Goal: Transaction & Acquisition: Book appointment/travel/reservation

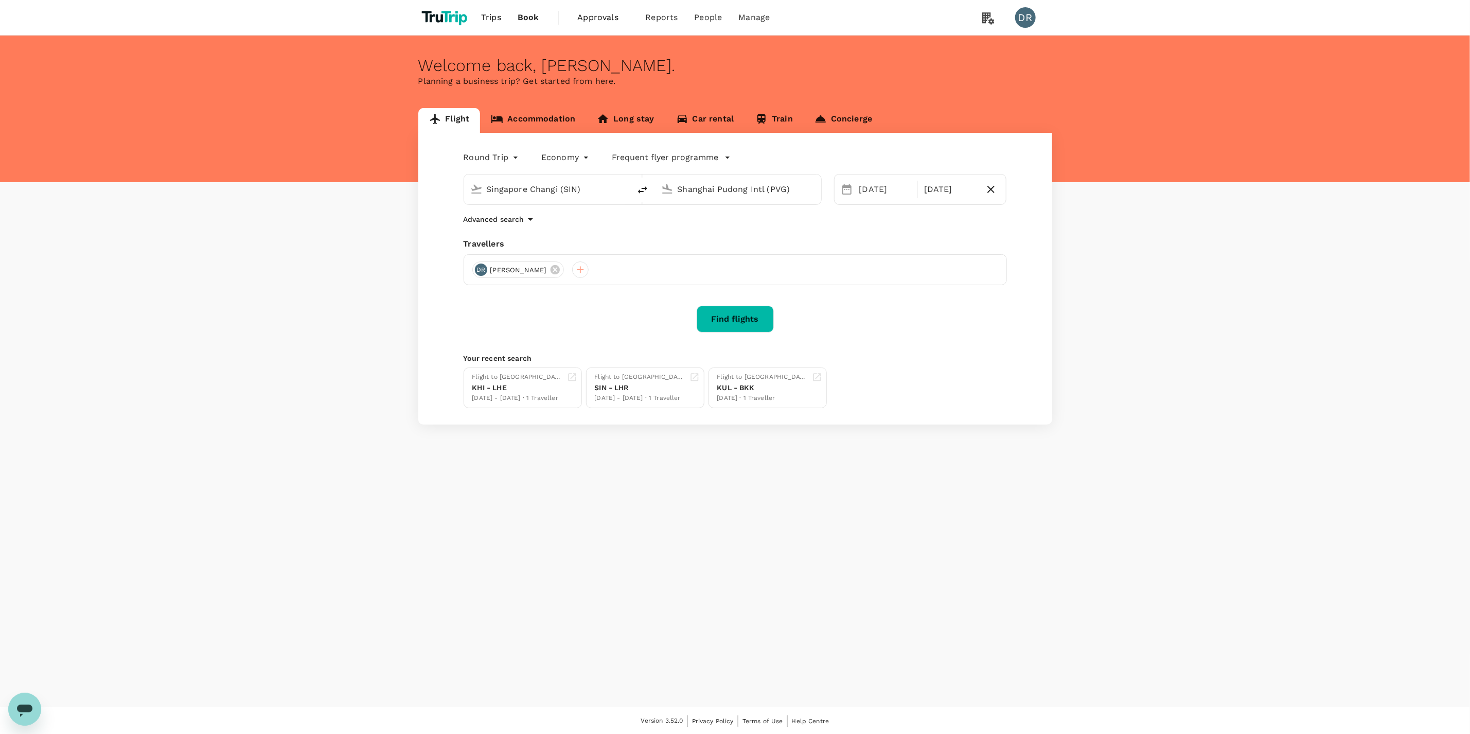
click at [719, 191] on input "Shanghai Pudong Intl (PVG)" at bounding box center [739, 189] width 122 height 16
click at [690, 233] on p "Phuket Intl" at bounding box center [753, 229] width 181 height 10
type input "Phuket Intl (HKT)"
click at [850, 224] on button "Previous Month" at bounding box center [852, 223] width 16 height 16
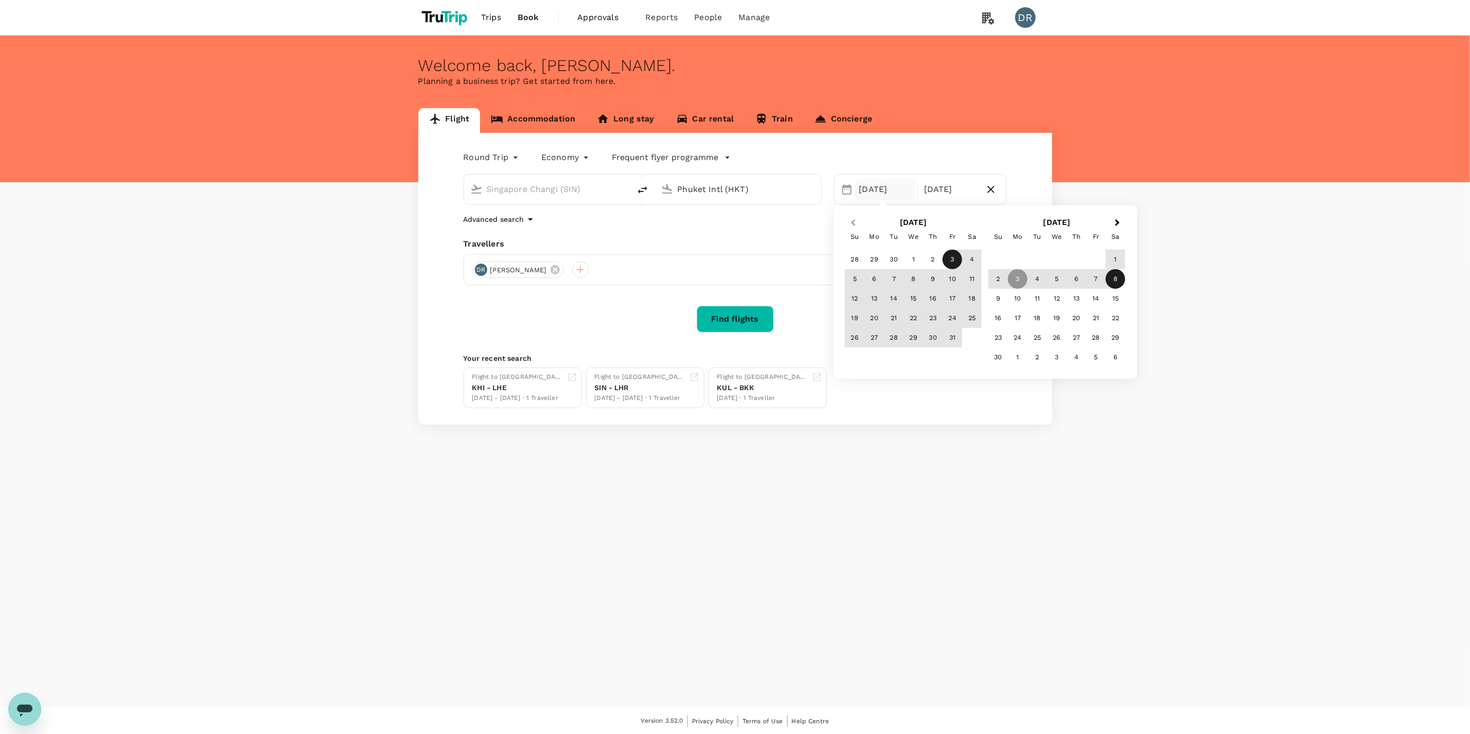
click at [850, 224] on button "Previous Month" at bounding box center [852, 223] width 16 height 16
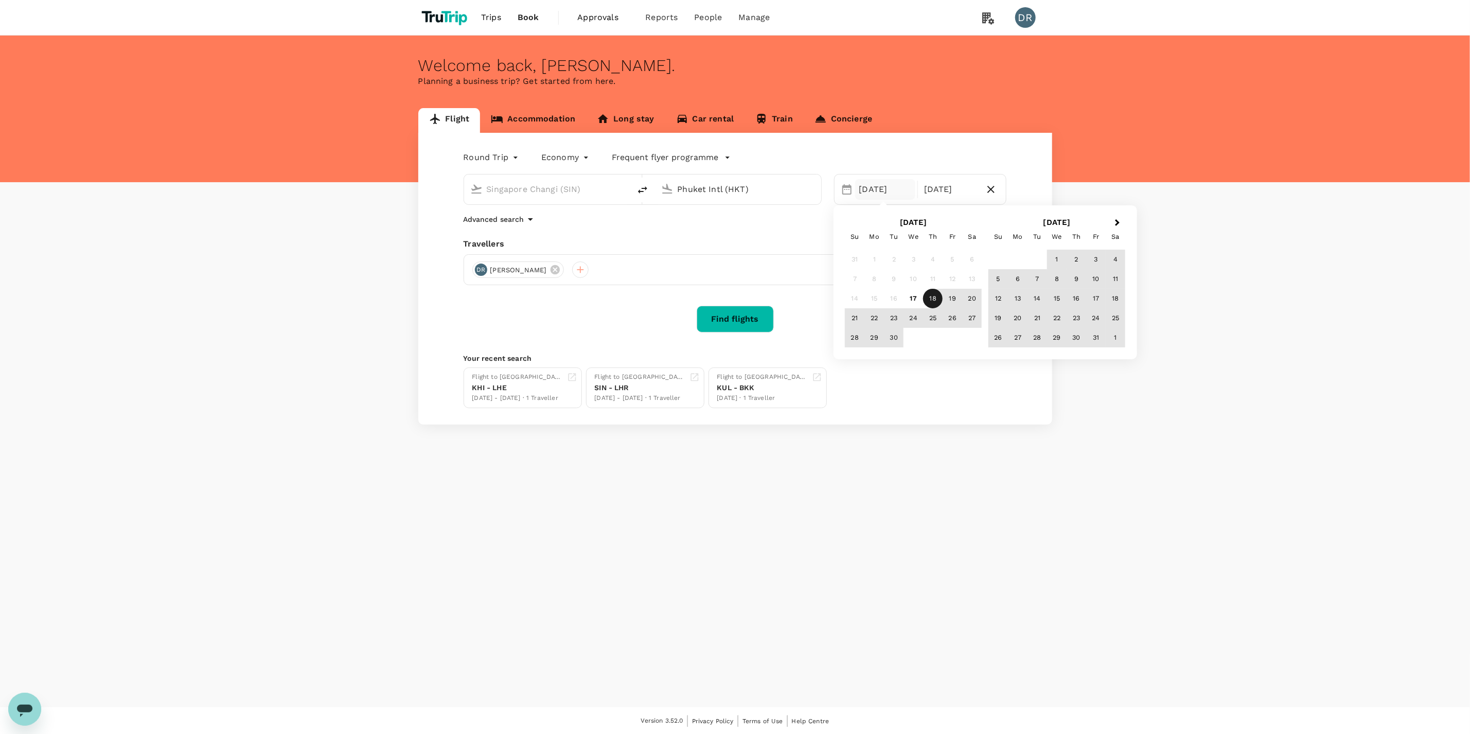
click at [930, 303] on div "18" at bounding box center [933, 299] width 20 height 20
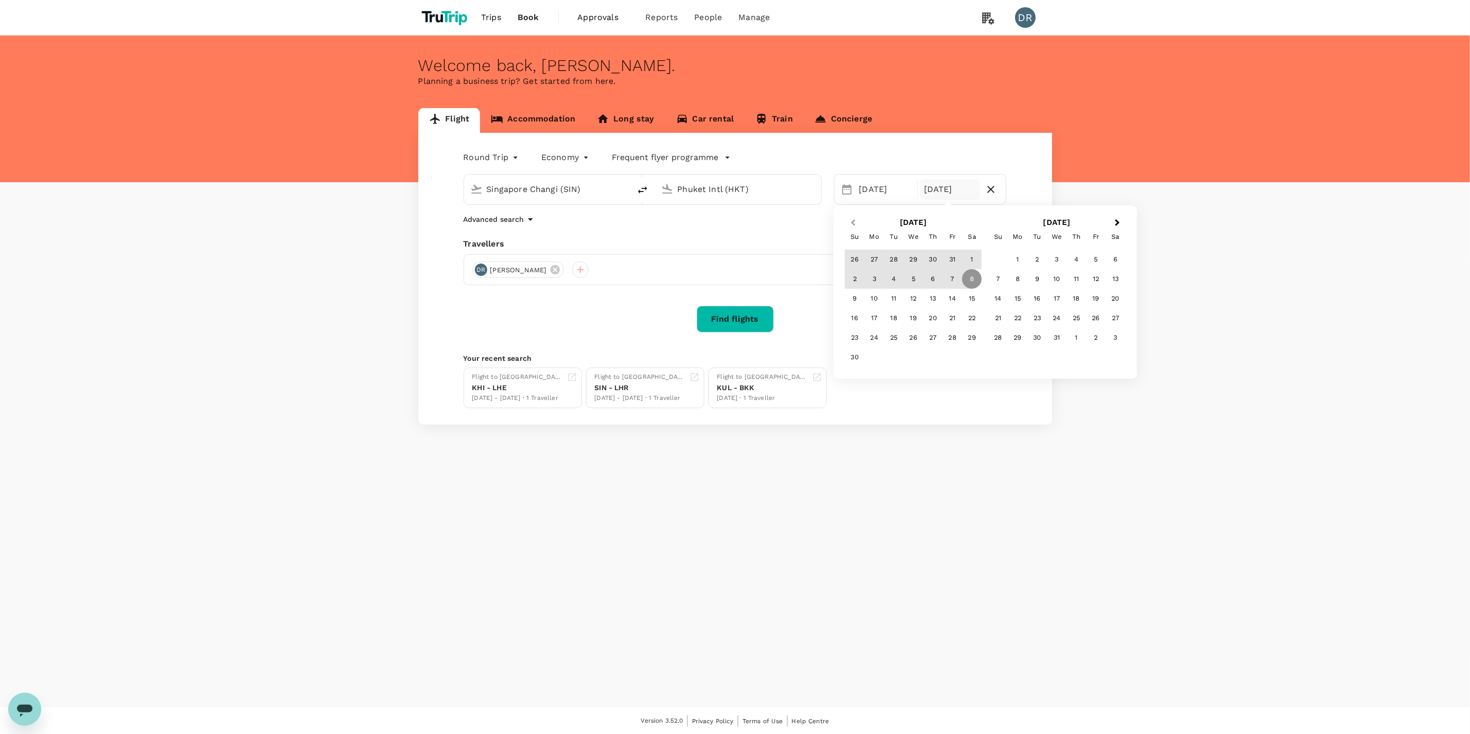
click at [856, 230] on button "Previous Month" at bounding box center [852, 223] width 16 height 16
click at [849, 224] on button "Previous Month" at bounding box center [852, 223] width 16 height 16
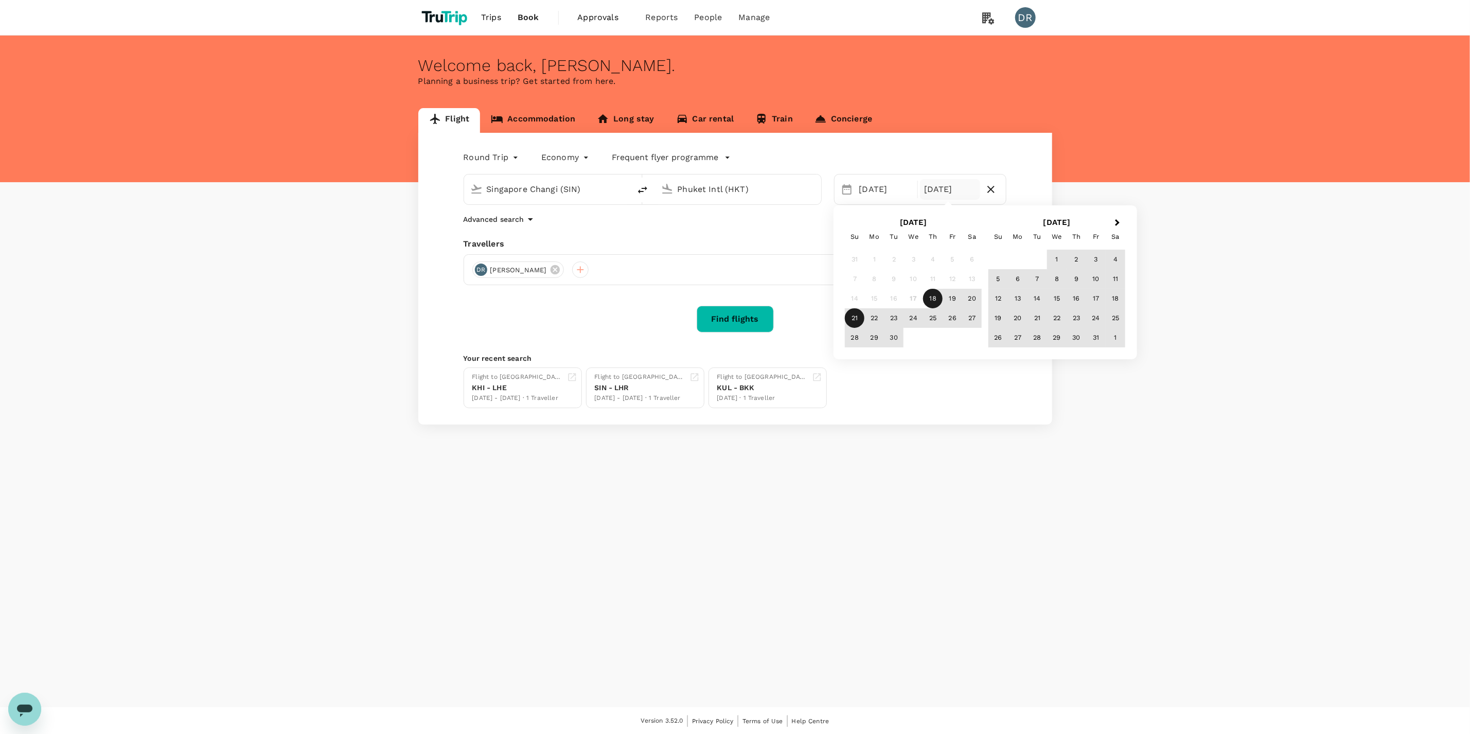
click at [851, 319] on div "21" at bounding box center [855, 318] width 20 height 20
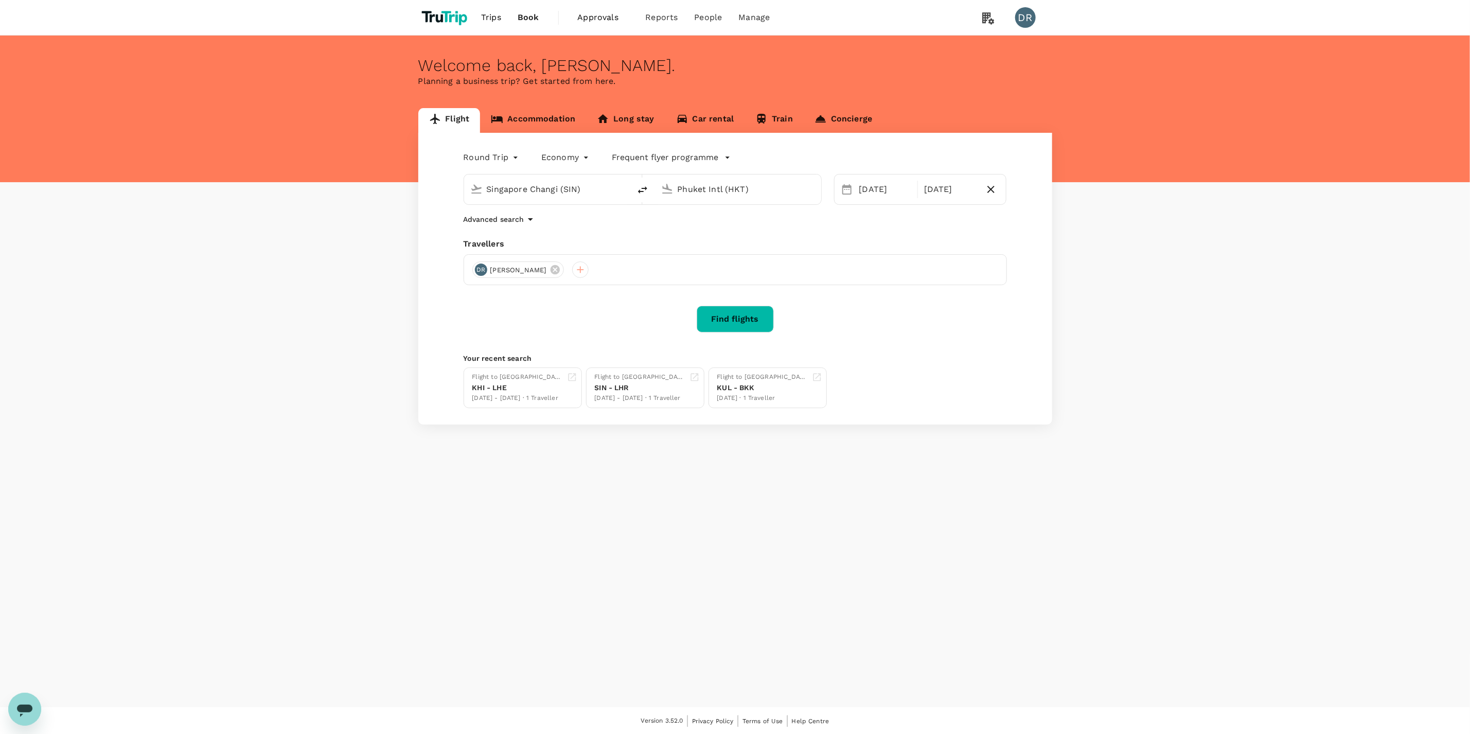
click at [754, 317] on button "Find flights" at bounding box center [735, 319] width 77 height 27
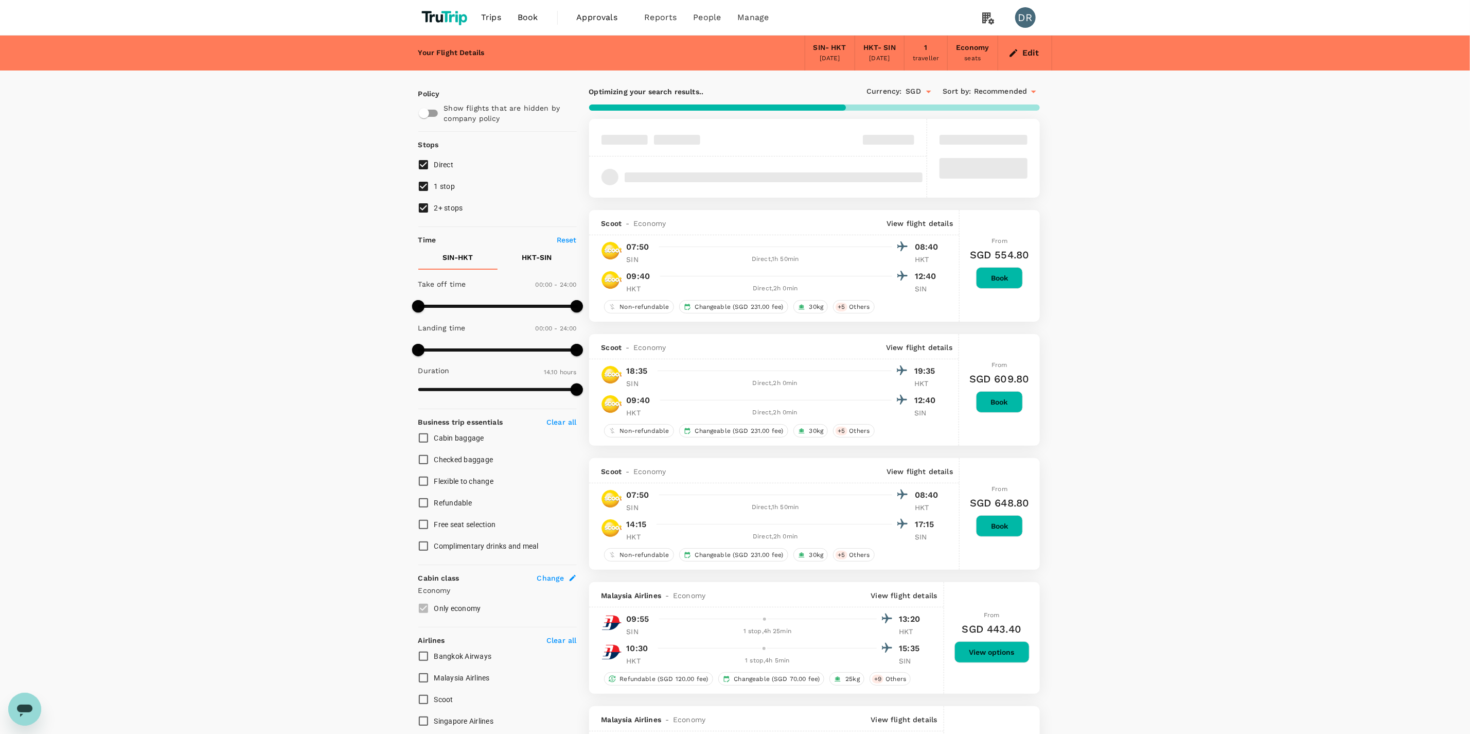
type input "860"
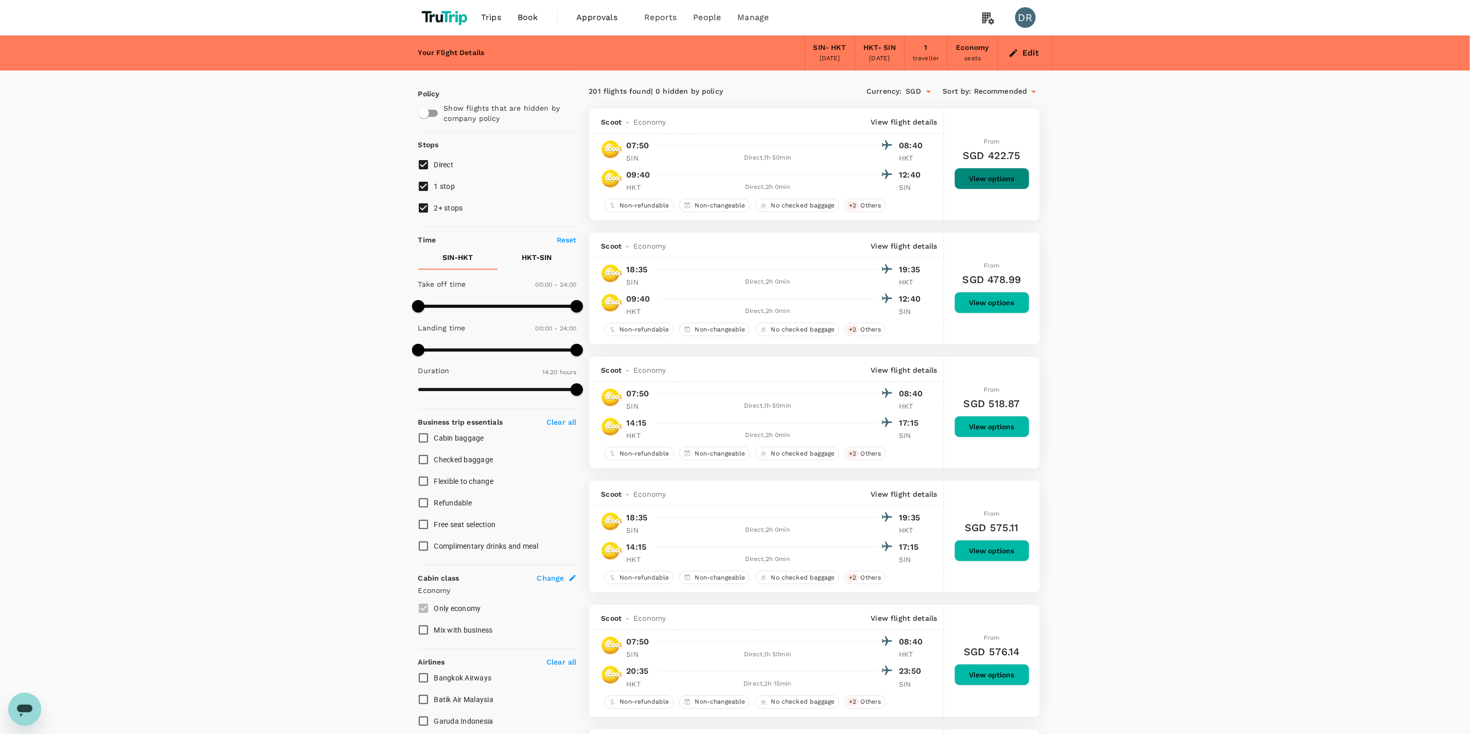
click at [980, 179] on button "View options" at bounding box center [992, 179] width 75 height 22
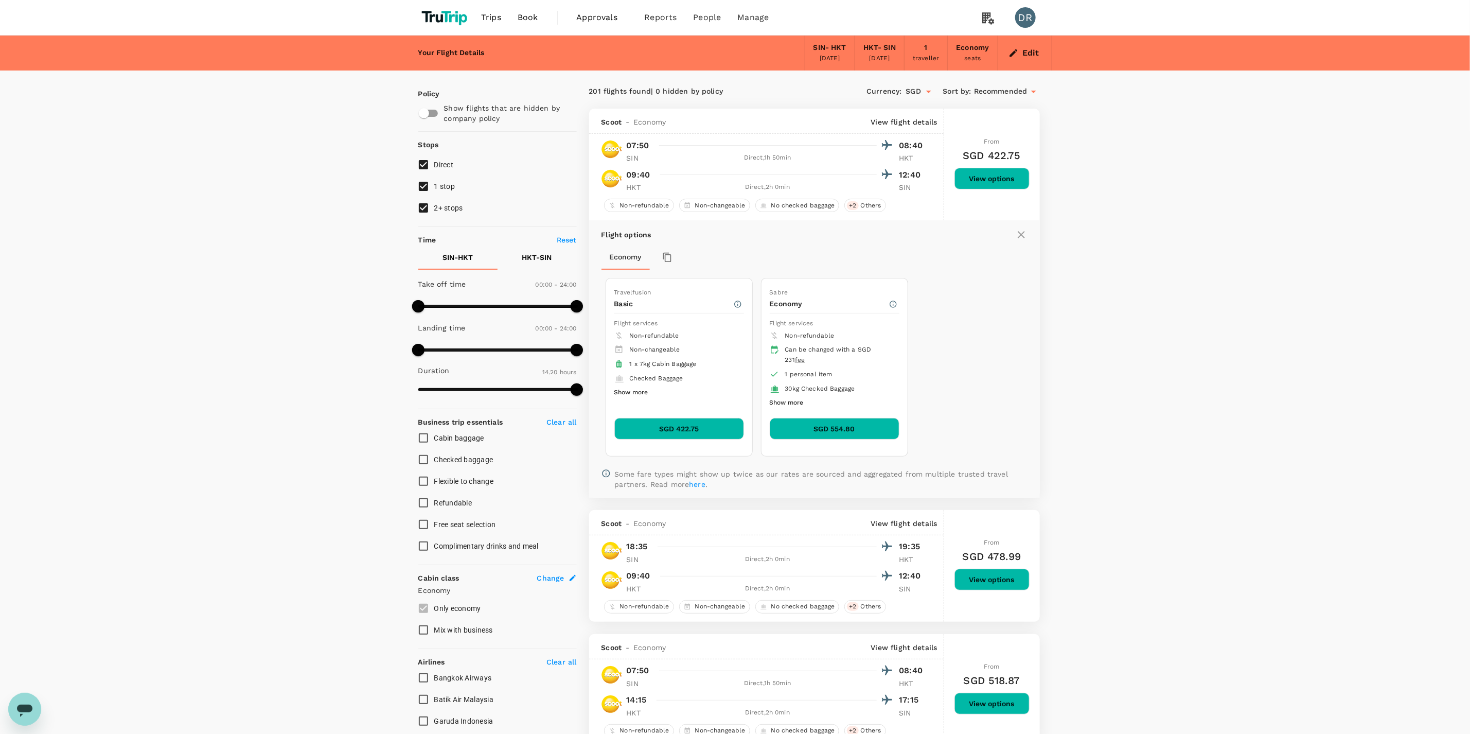
click at [1027, 91] on span "Recommended" at bounding box center [1001, 91] width 54 height 11
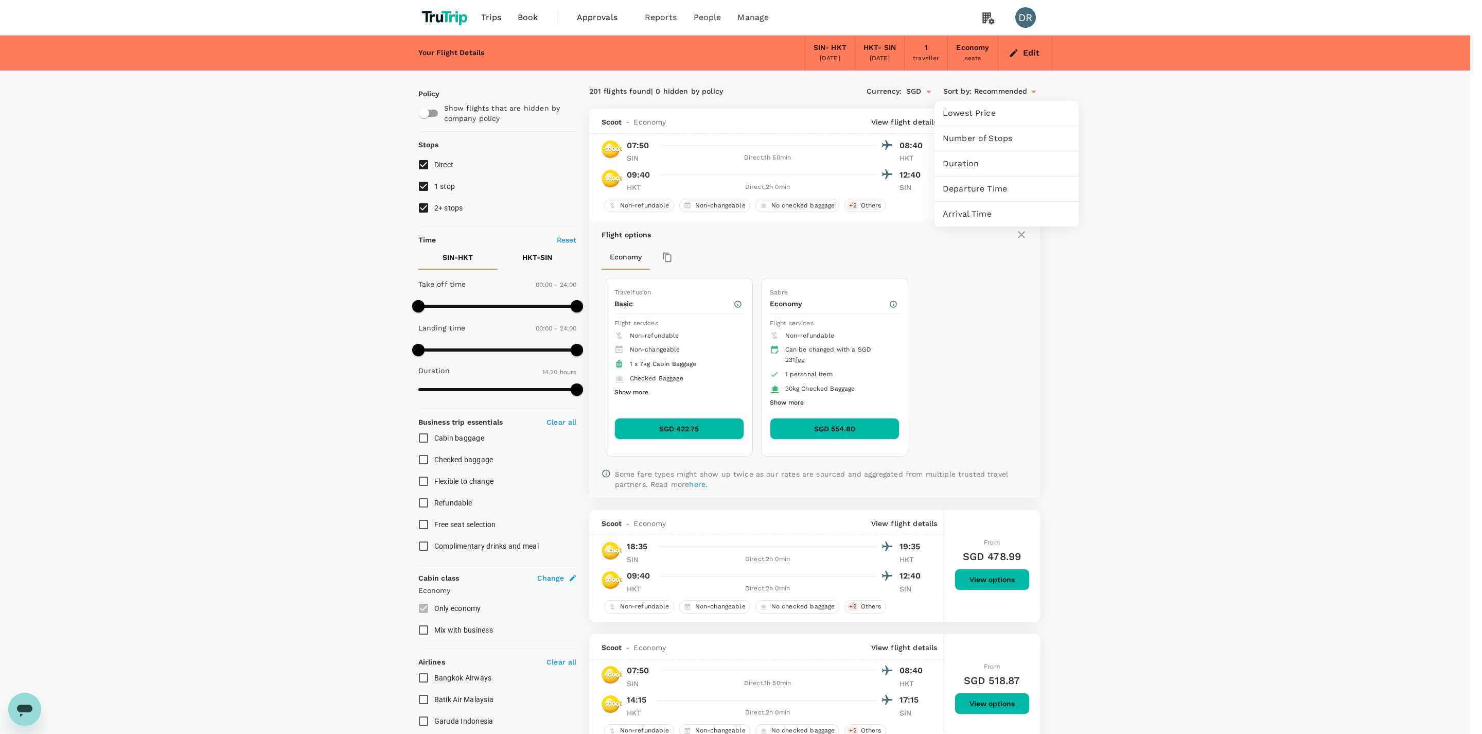
click at [970, 115] on span "Lowest Price" at bounding box center [1007, 113] width 128 height 12
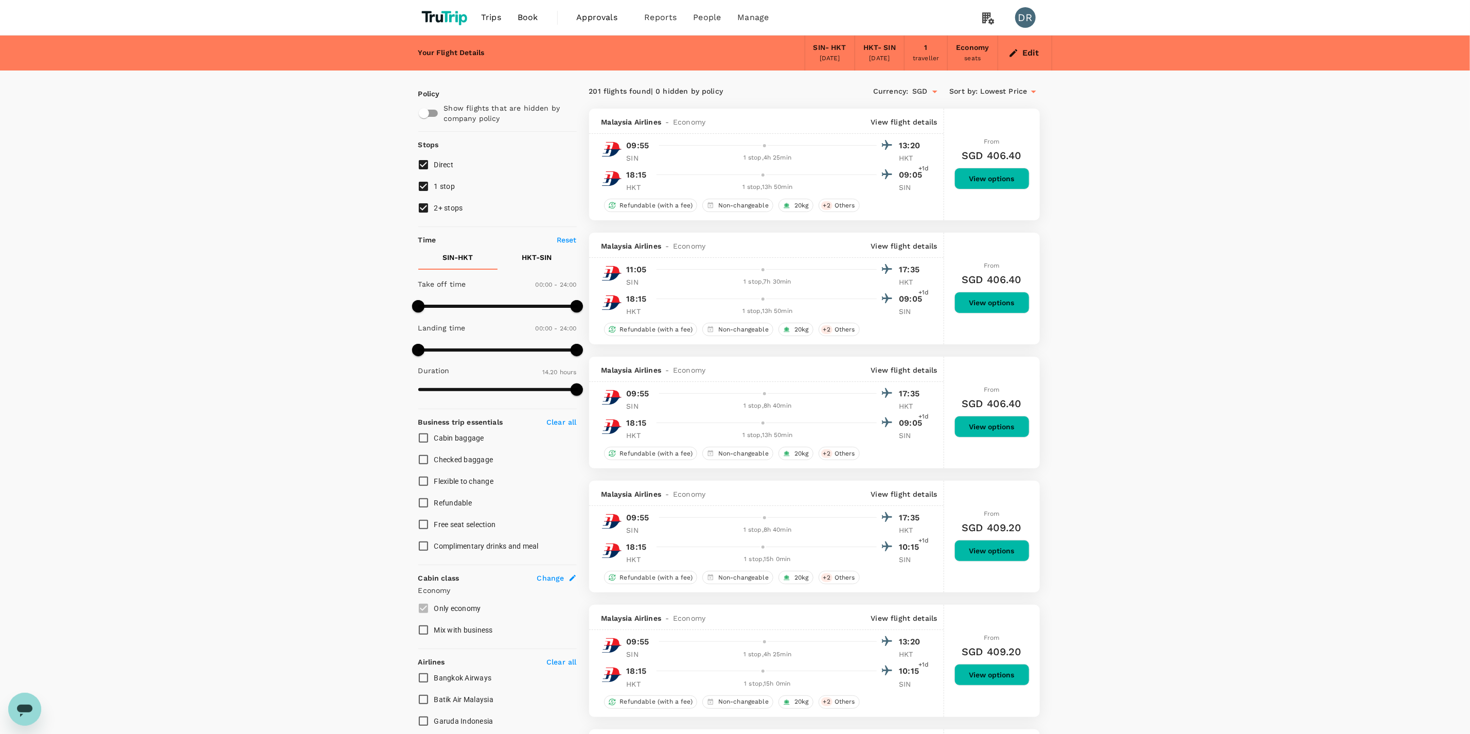
click at [425, 186] on input "1 stop" at bounding box center [424, 186] width 22 height 22
checkbox input "false"
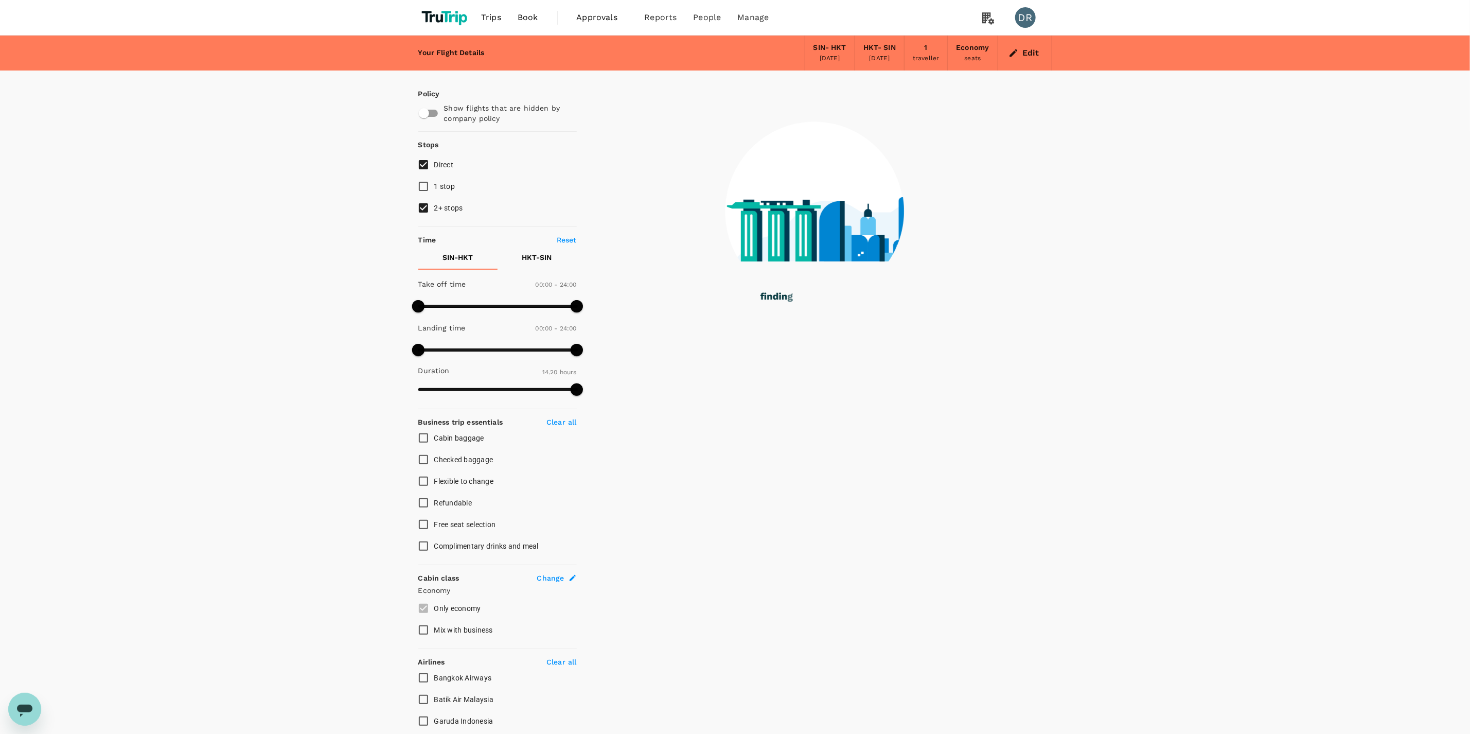
click at [422, 212] on input "2+ stops" at bounding box center [424, 208] width 22 height 22
checkbox input "false"
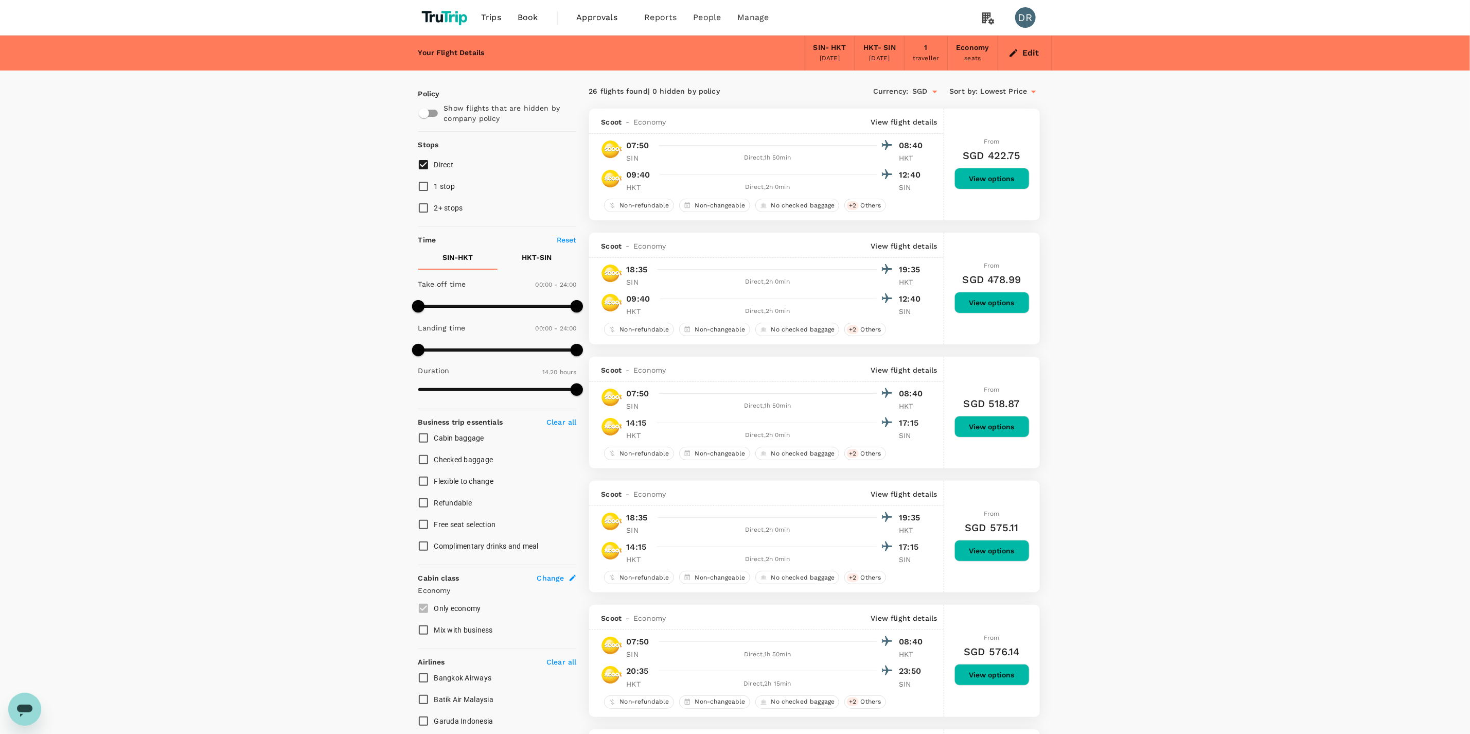
click at [428, 184] on input "1 stop" at bounding box center [424, 186] width 22 height 22
checkbox input "true"
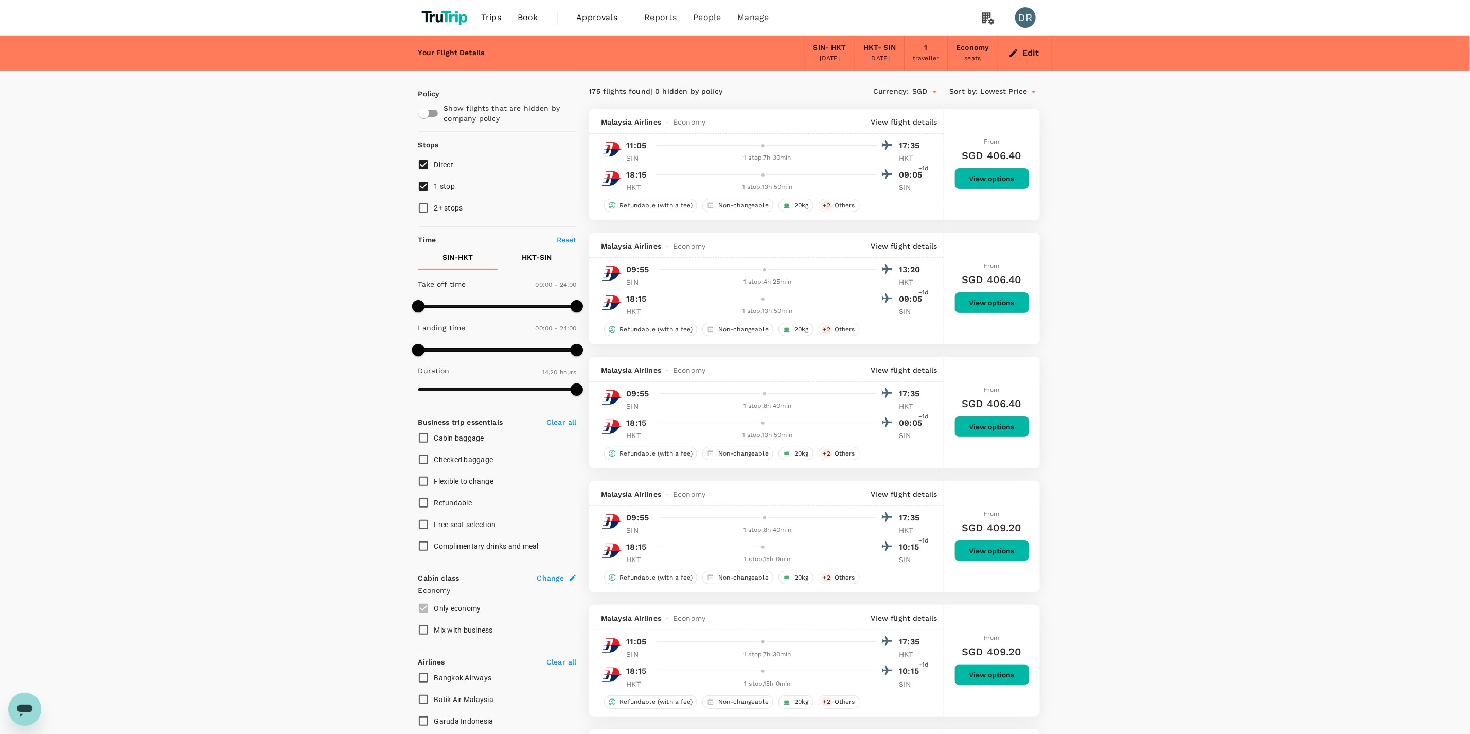
click at [1025, 86] on span "Lowest Price" at bounding box center [1004, 91] width 47 height 11
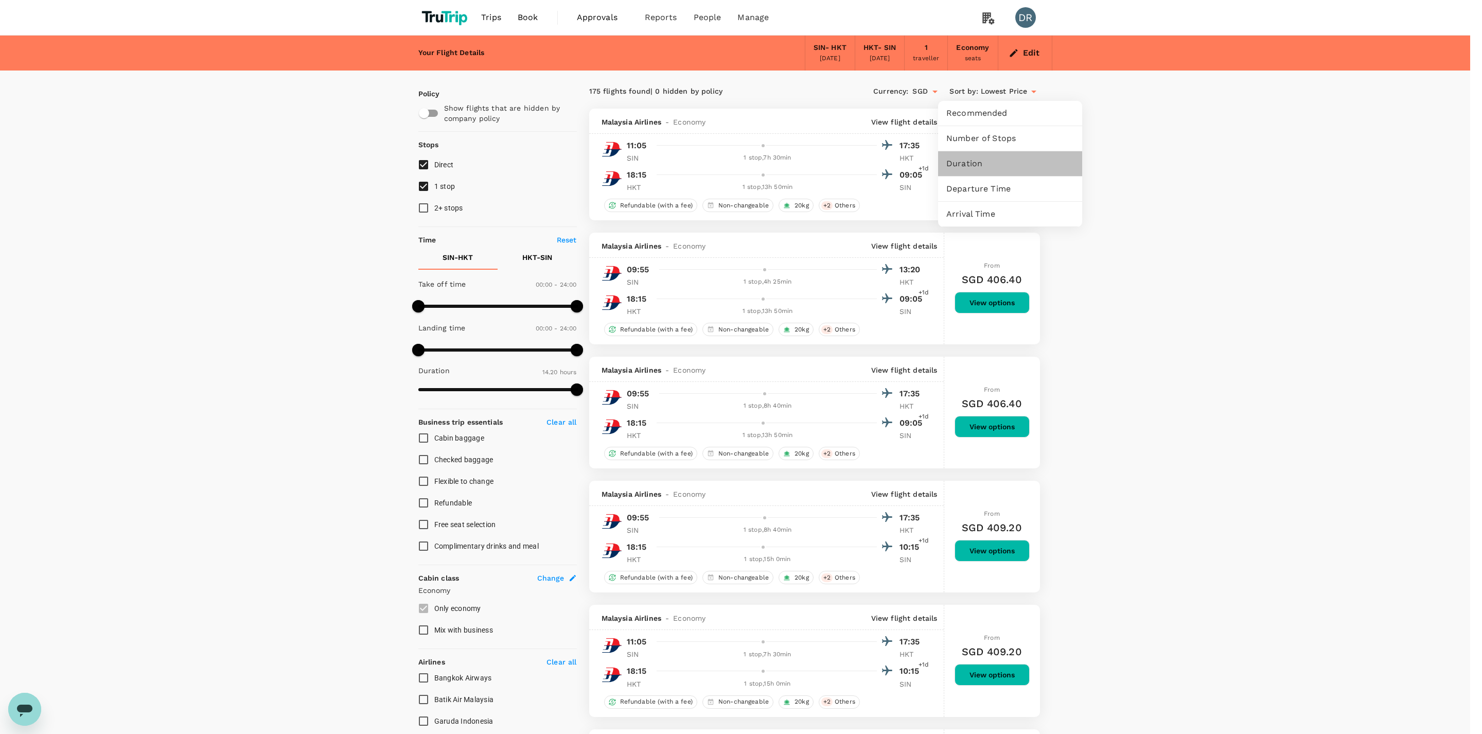
click at [987, 156] on div "Duration" at bounding box center [1010, 163] width 144 height 25
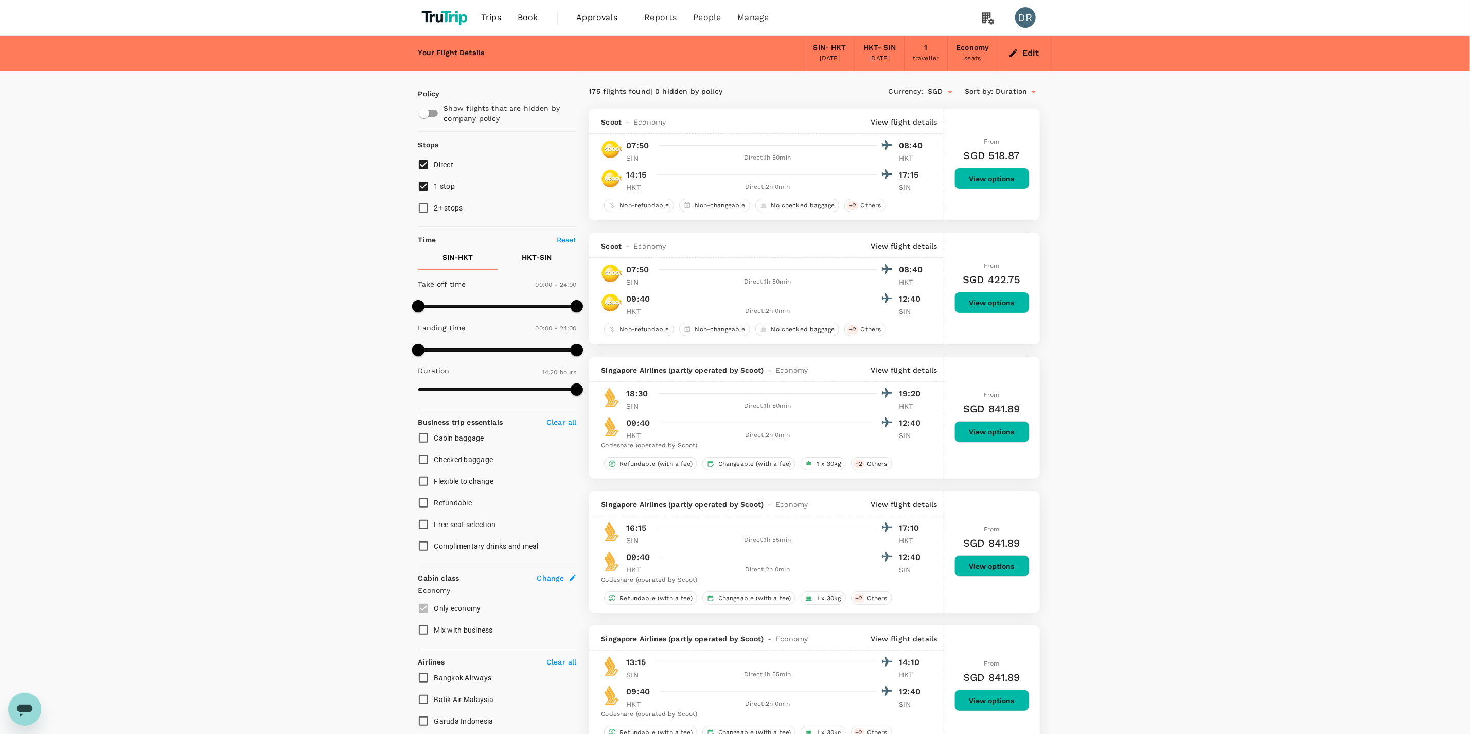
click at [426, 162] on input "Direct" at bounding box center [424, 165] width 22 height 22
checkbox input "false"
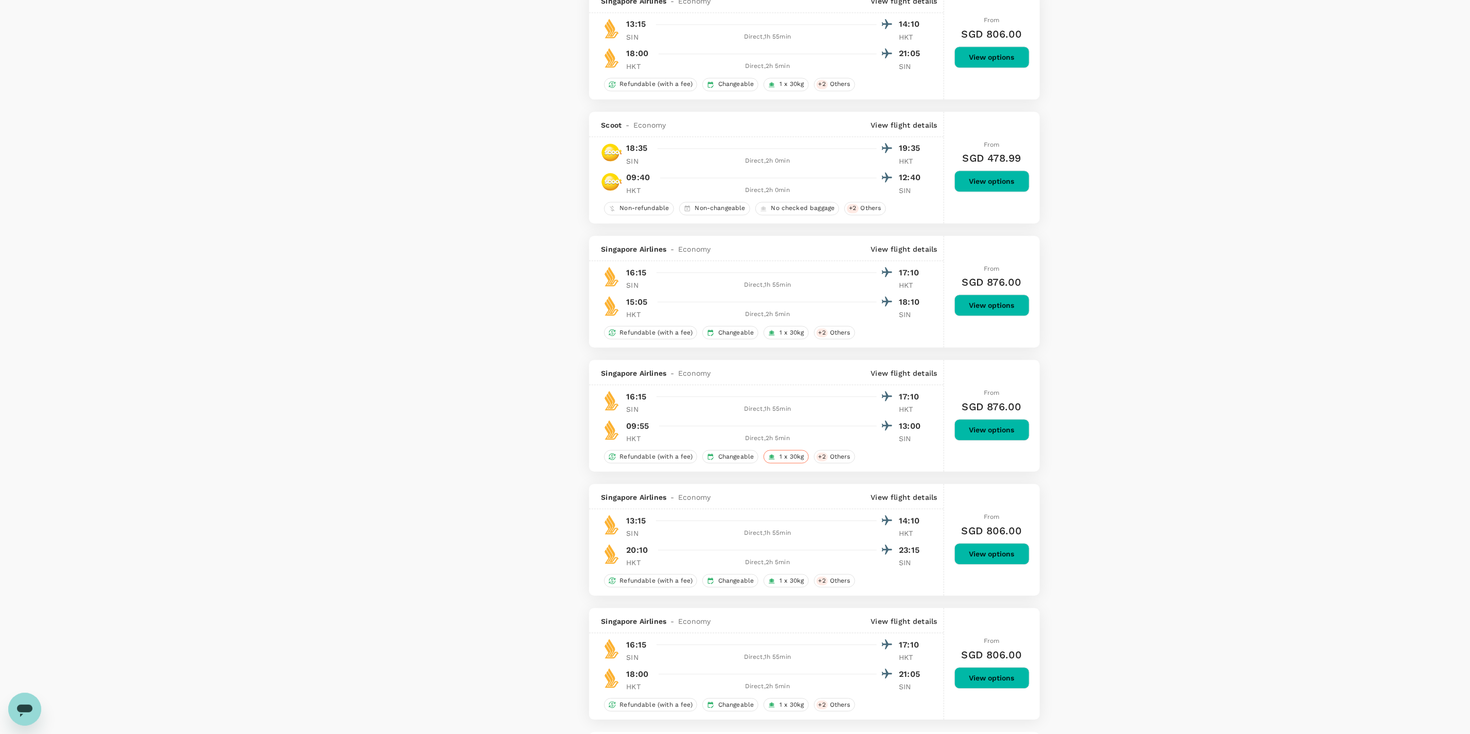
scroll to position [2108, 0]
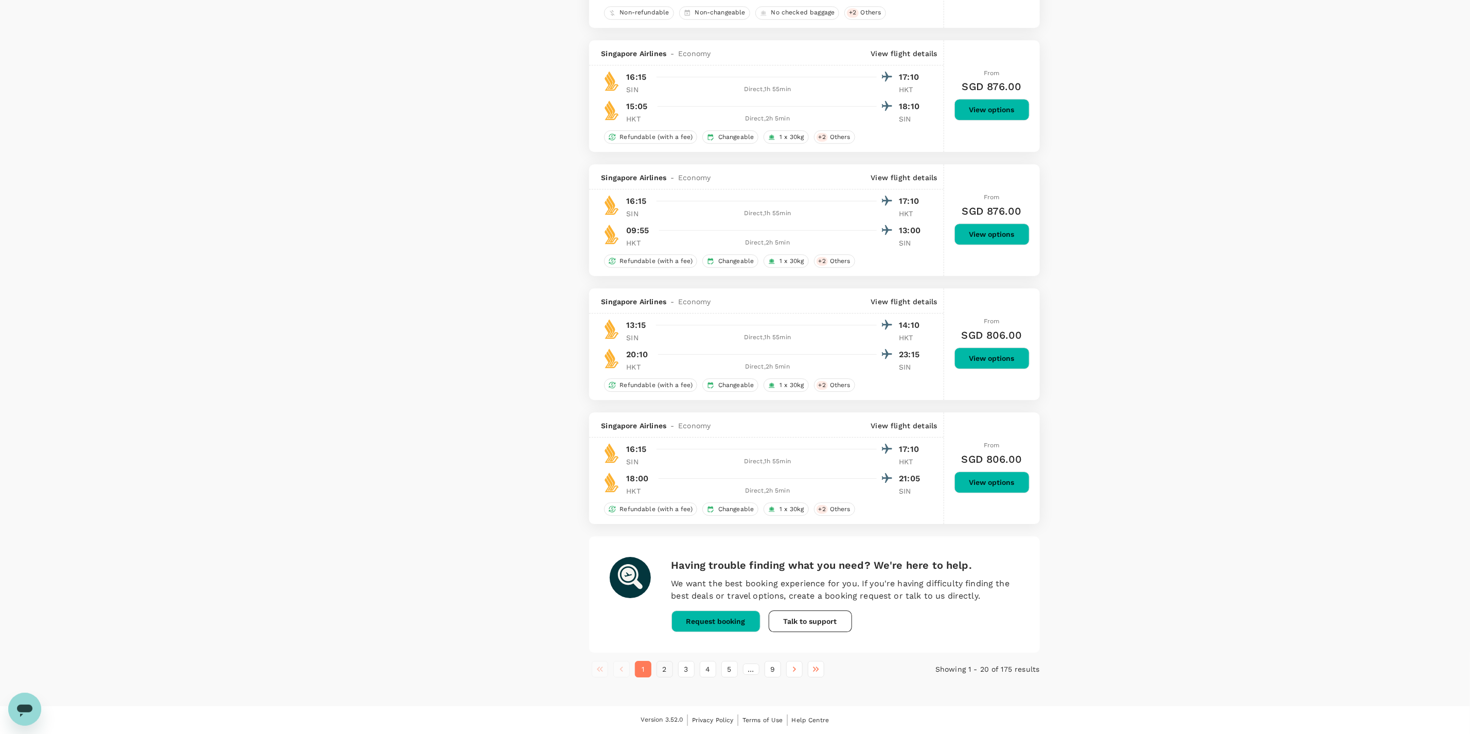
click at [662, 674] on button "2" at bounding box center [665, 669] width 16 height 16
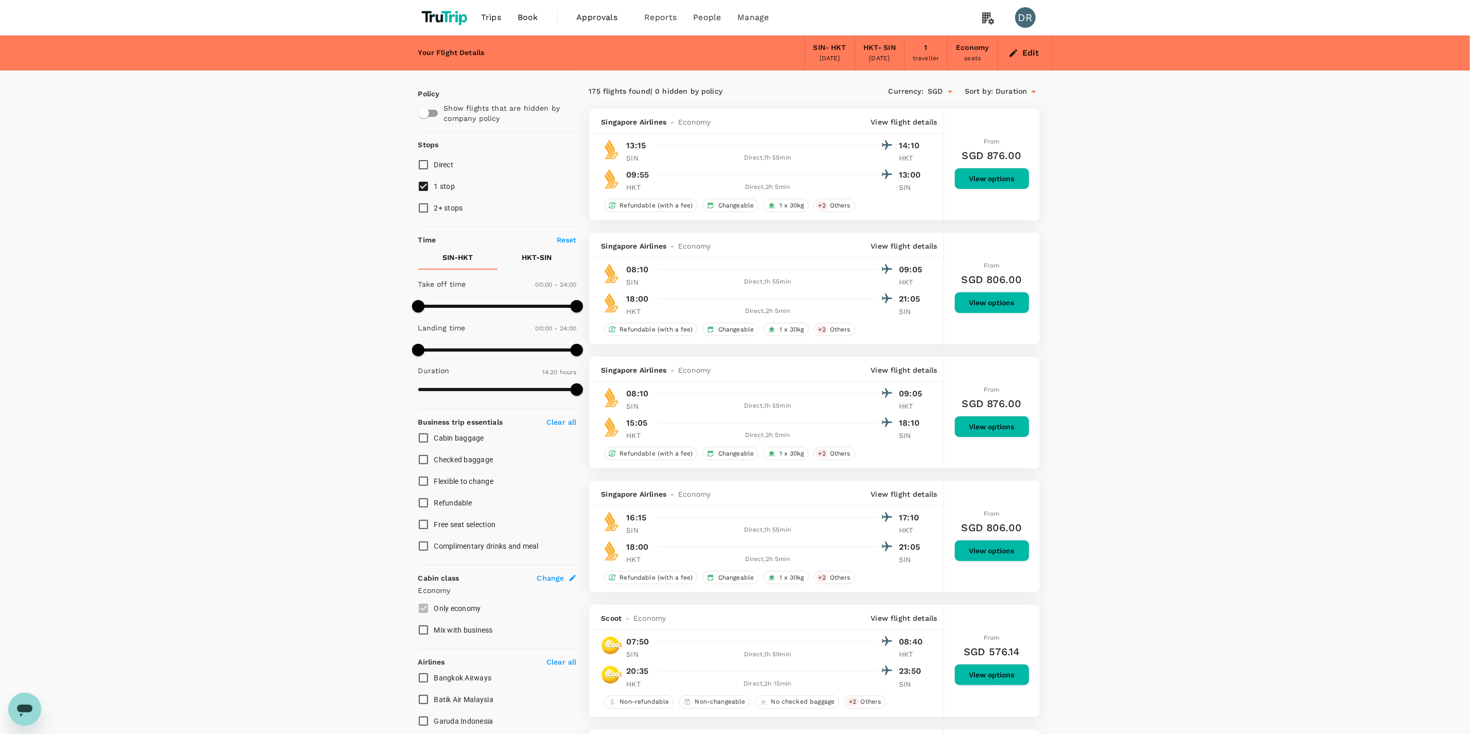
scroll to position [386, 0]
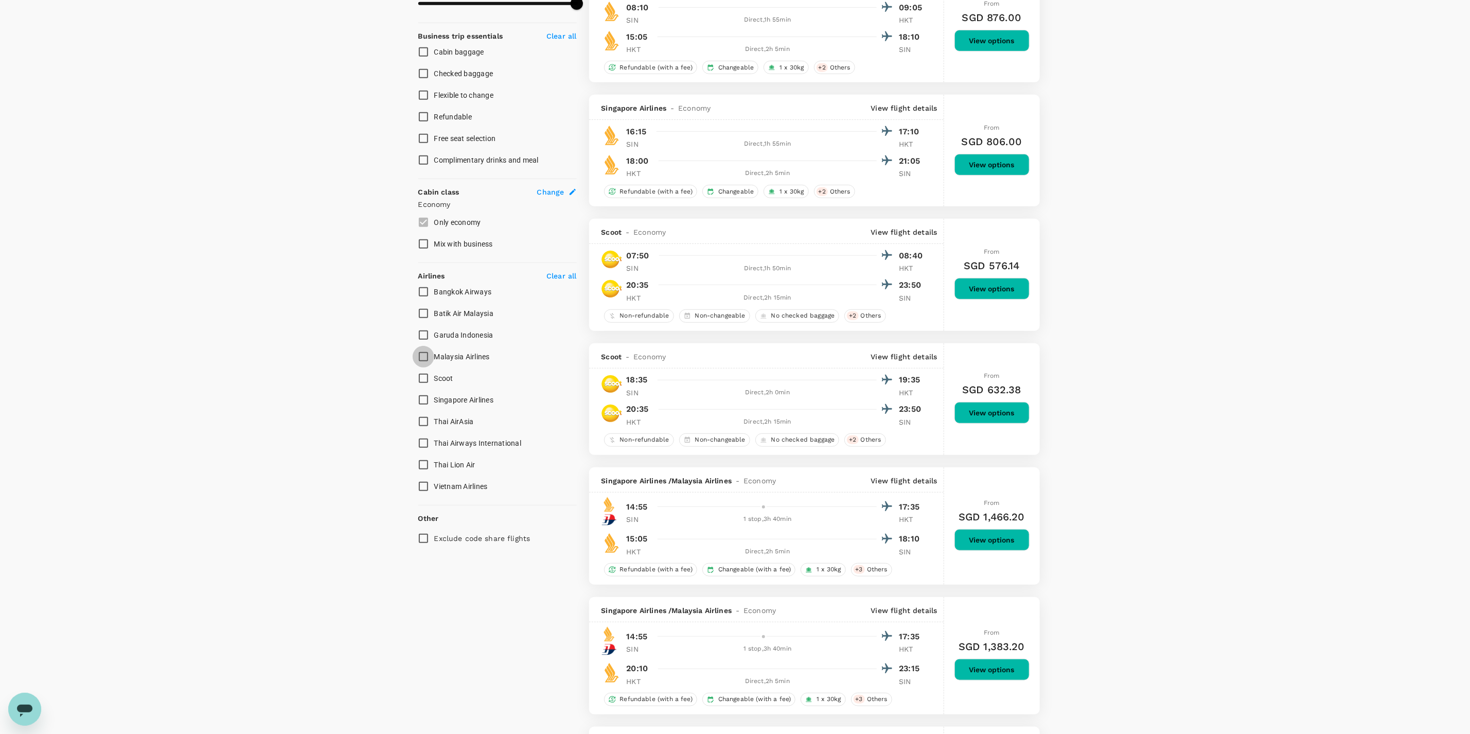
click at [424, 360] on input "Malaysia Airlines" at bounding box center [424, 357] width 22 height 22
checkbox input "true"
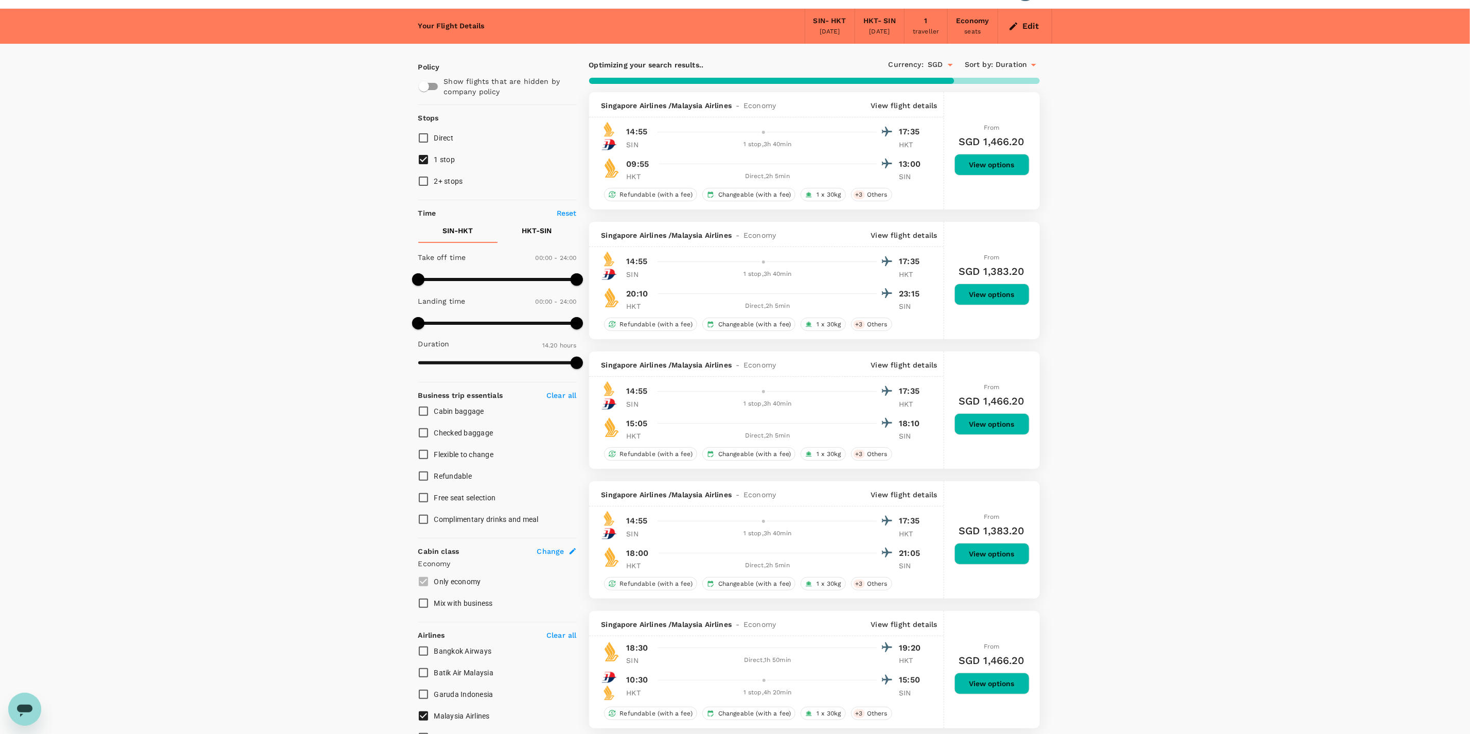
scroll to position [0, 0]
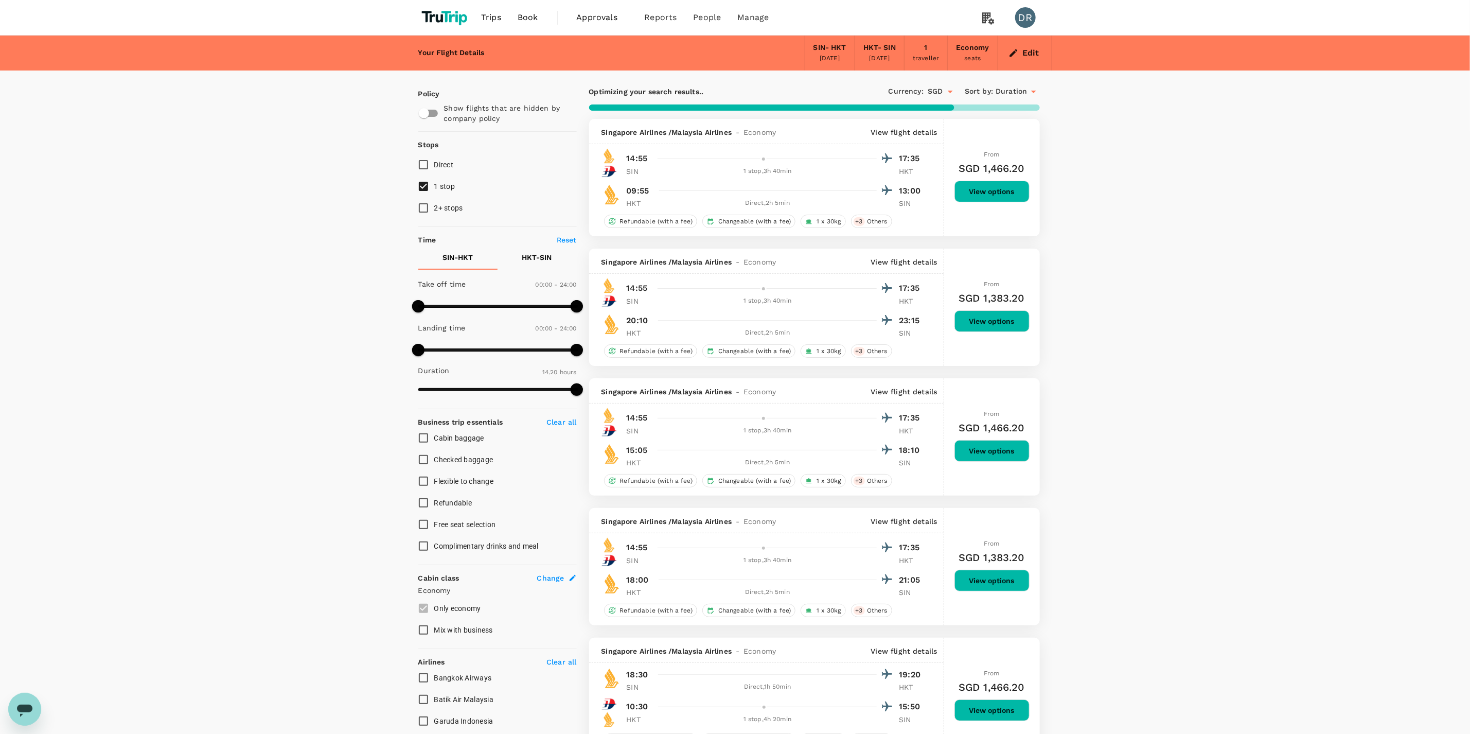
click at [1030, 95] on icon at bounding box center [1034, 91] width 12 height 12
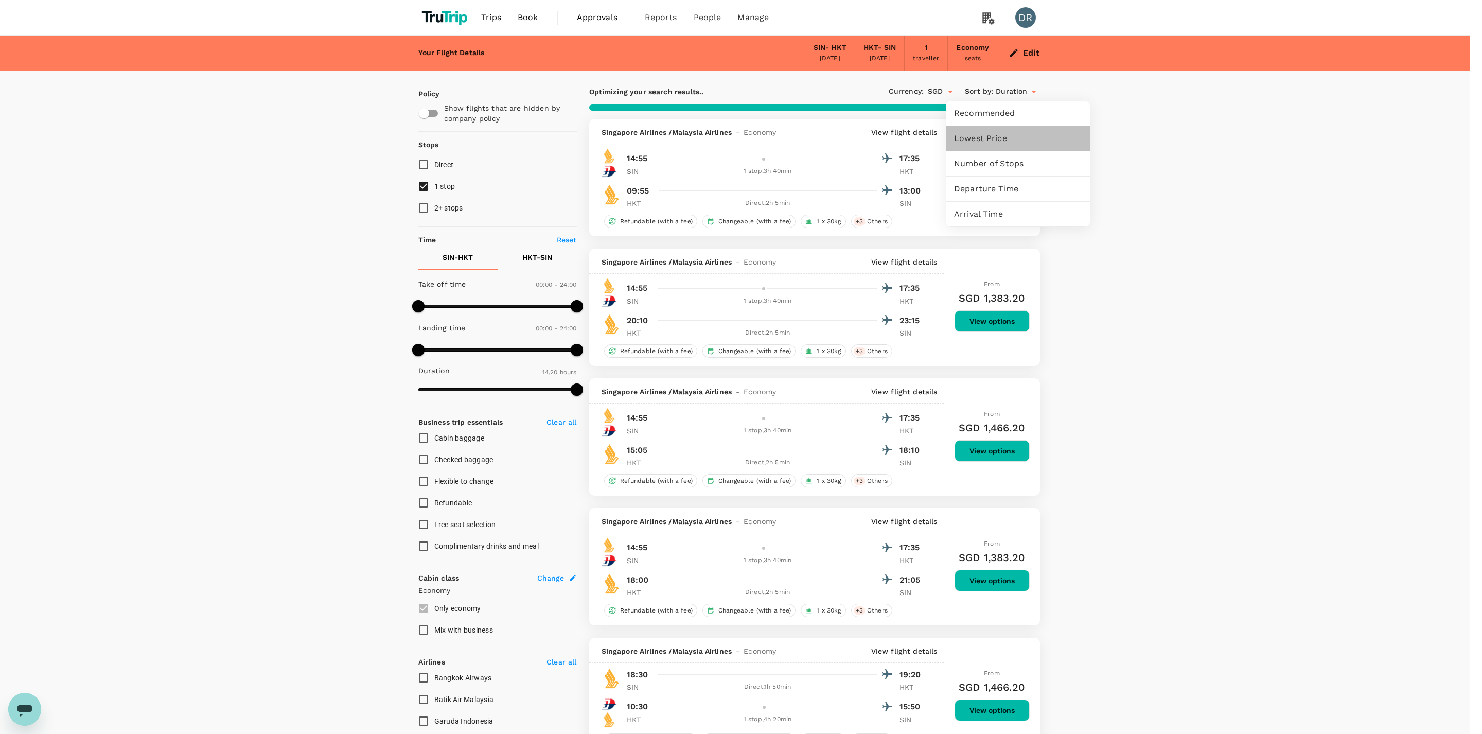
click at [1000, 135] on span "Lowest Price" at bounding box center [1018, 138] width 128 height 12
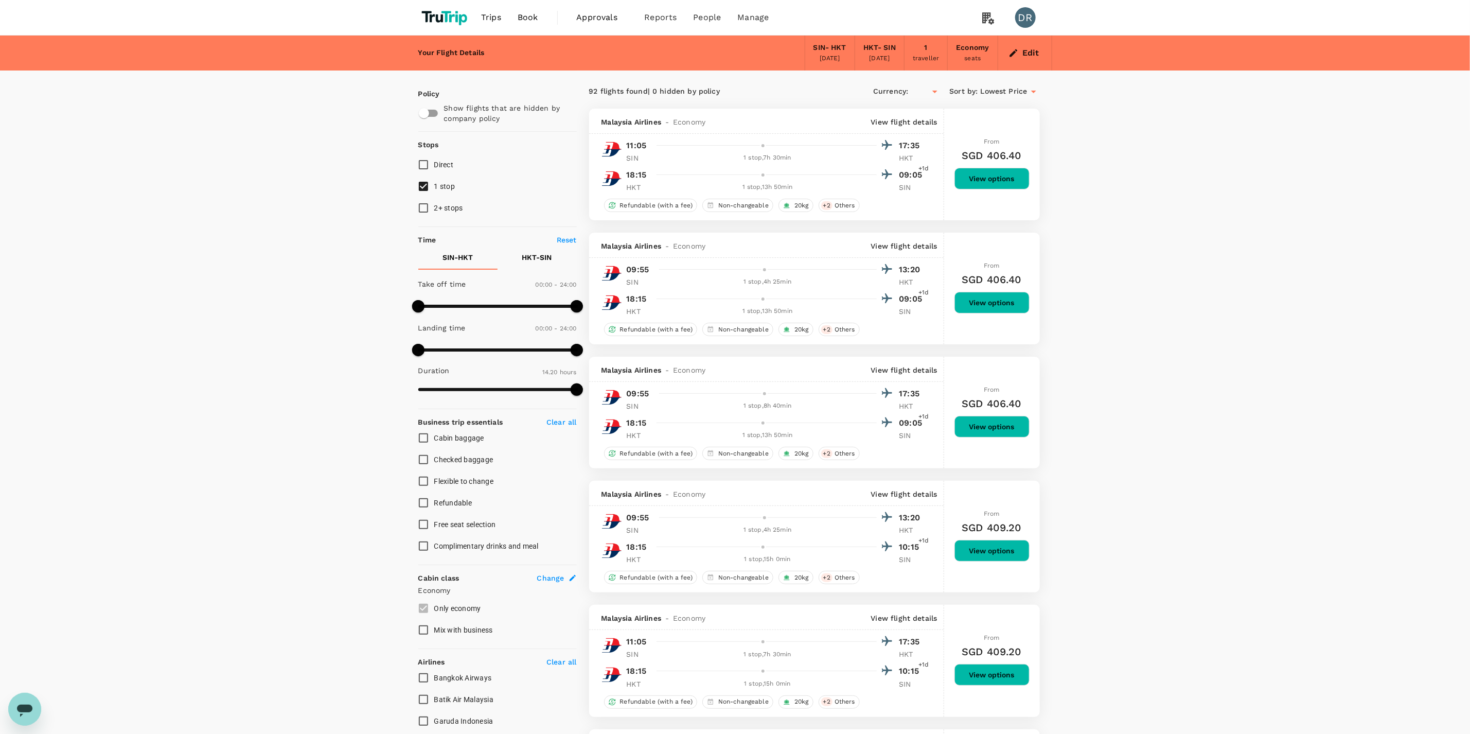
type input "SGD"
click at [427, 164] on input "Direct" at bounding box center [424, 165] width 22 height 22
checkbox input "true"
click at [428, 190] on input "1 stop" at bounding box center [424, 186] width 22 height 22
checkbox input "false"
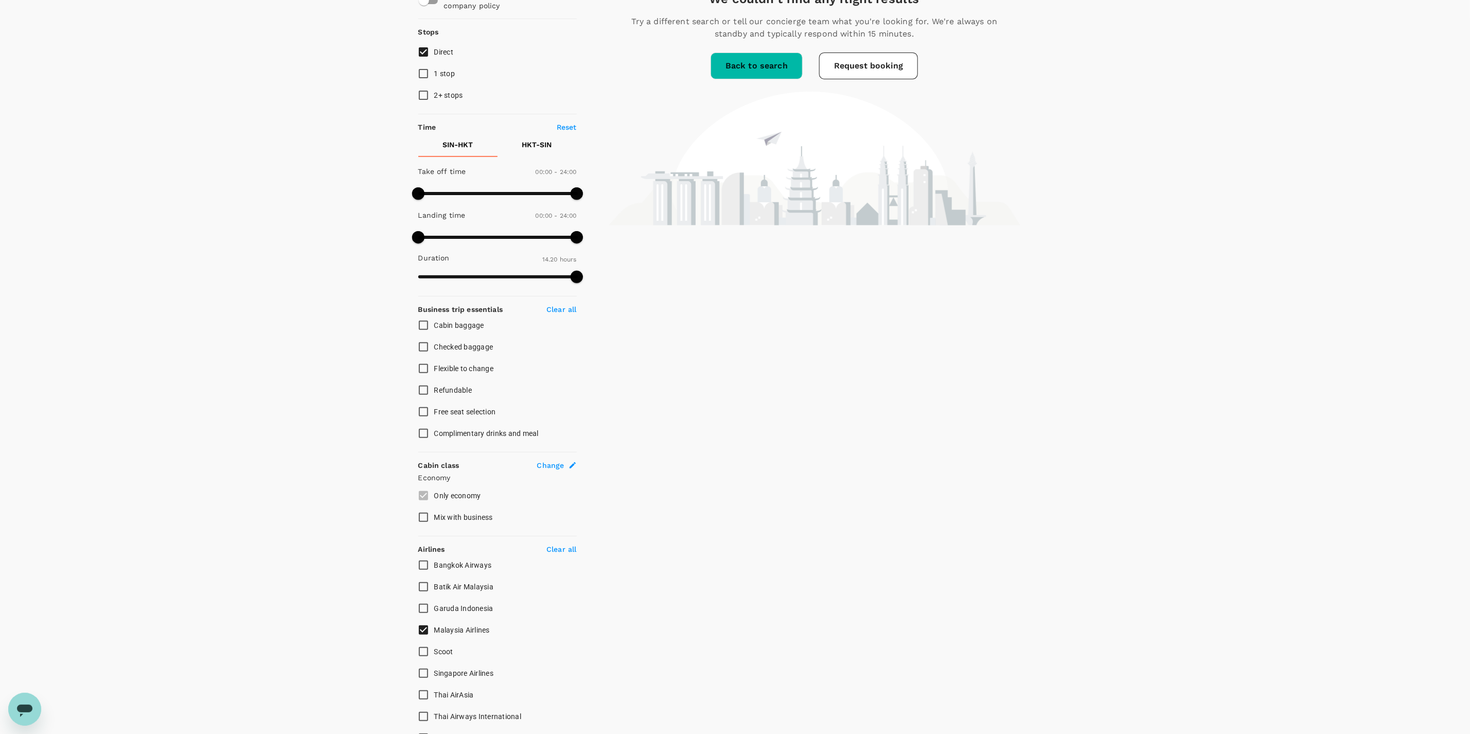
scroll to position [247, 0]
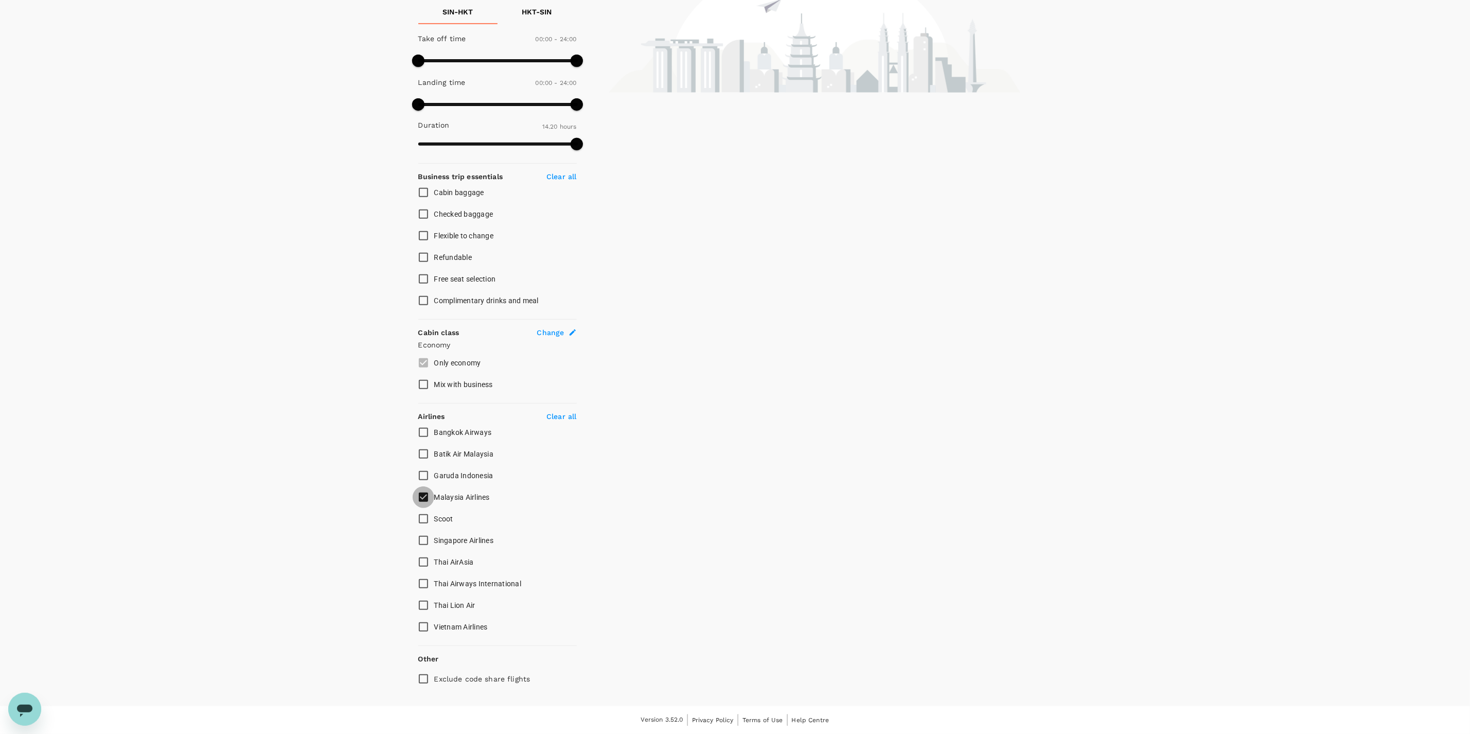
click at [424, 499] on input "Malaysia Airlines" at bounding box center [424, 497] width 22 height 22
checkbox input "false"
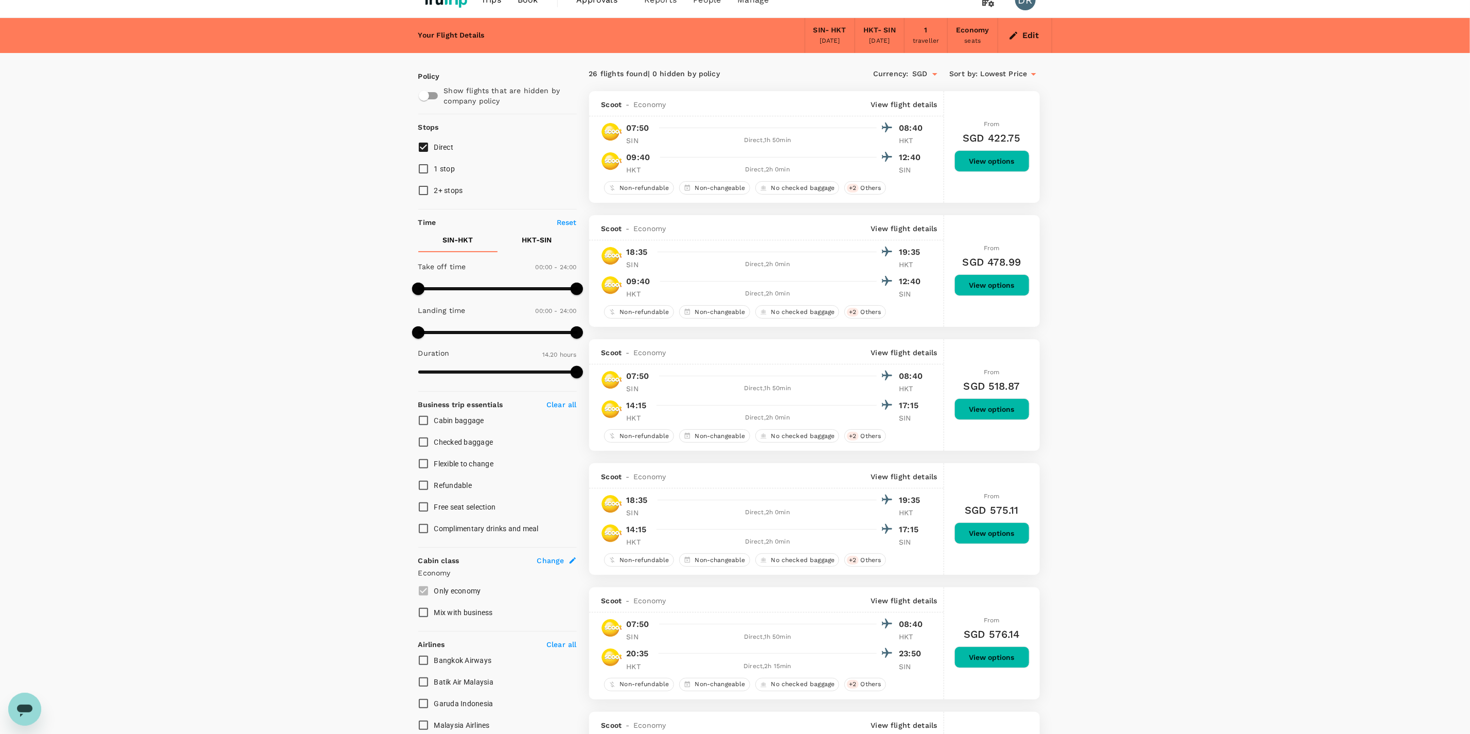
scroll to position [0, 0]
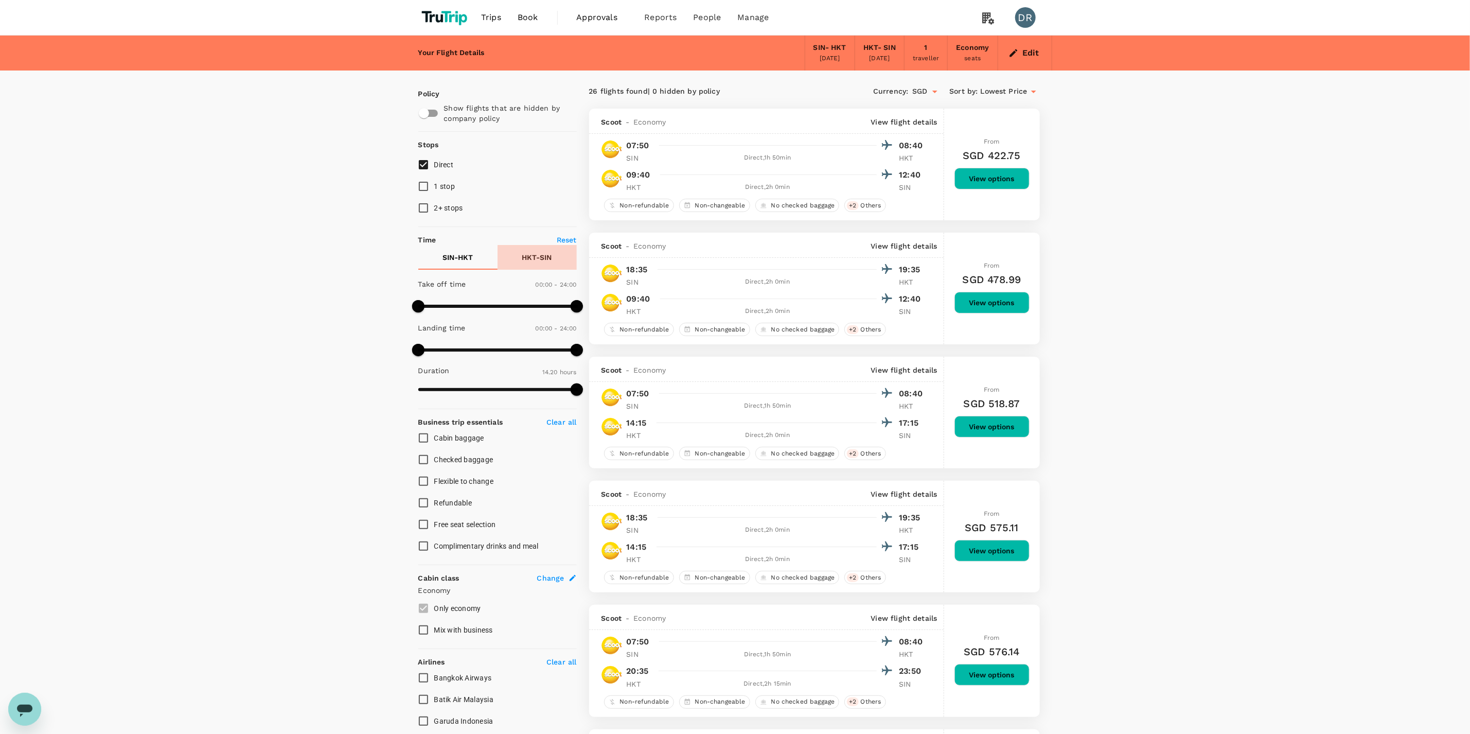
click at [533, 262] on p "HKT - SIN" at bounding box center [537, 257] width 30 height 10
type input "750"
drag, startPoint x: 414, startPoint y: 303, endPoint x: 499, endPoint y: 303, distance: 84.9
click at [499, 303] on span at bounding box center [501, 306] width 12 height 12
click at [1013, 174] on button "View options" at bounding box center [992, 179] width 75 height 22
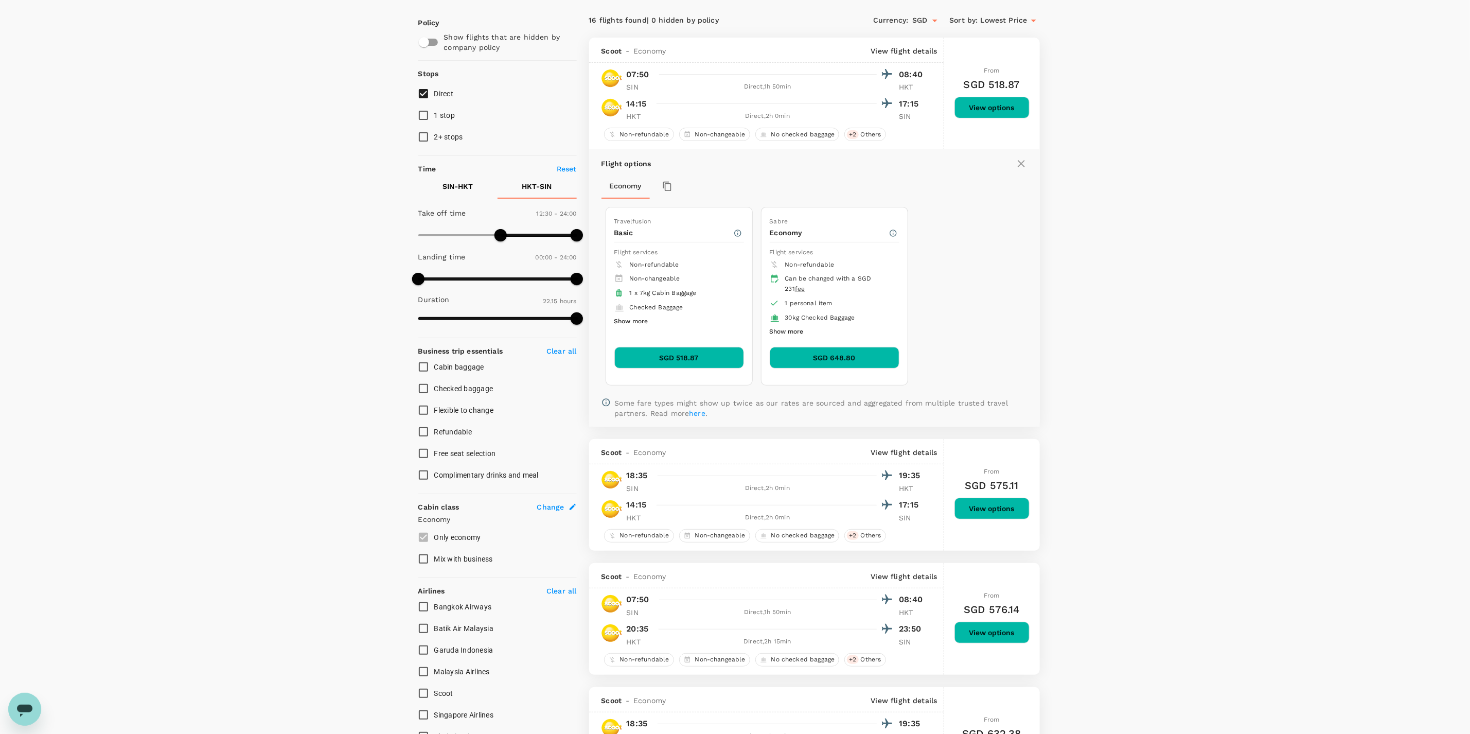
scroll to position [109, 0]
